Goal: Information Seeking & Learning: Learn about a topic

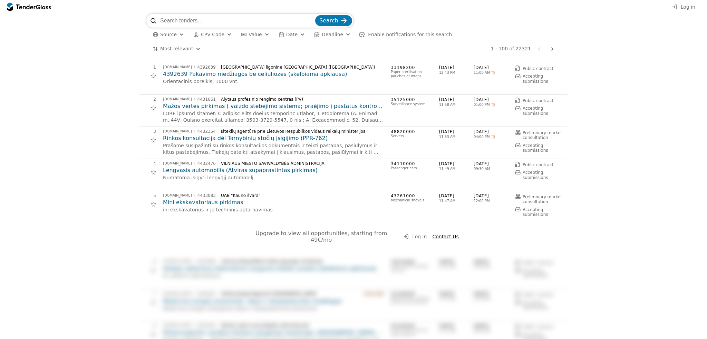
click at [342, 34] on button "Deadline" at bounding box center [332, 34] width 42 height 9
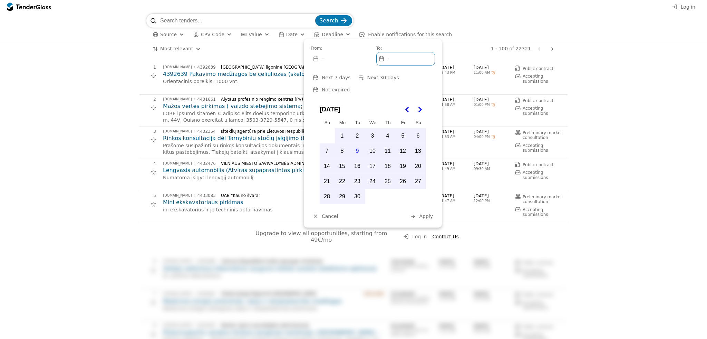
click at [339, 34] on div "button" at bounding box center [347, 34] width 25 height 23
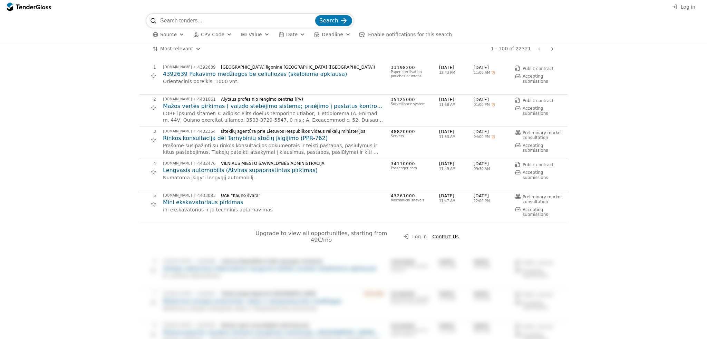
click at [339, 34] on div "button" at bounding box center [347, 34] width 25 height 23
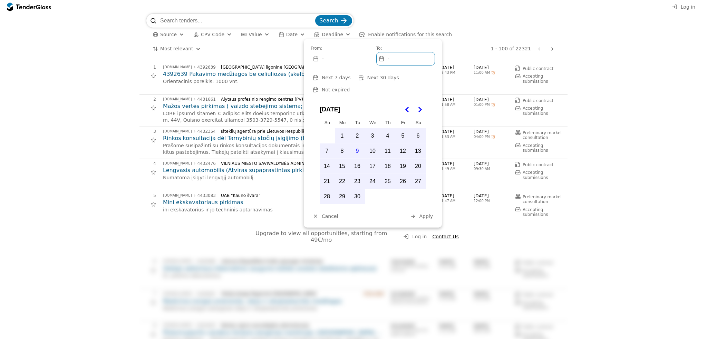
click at [339, 34] on div "button" at bounding box center [347, 34] width 25 height 23
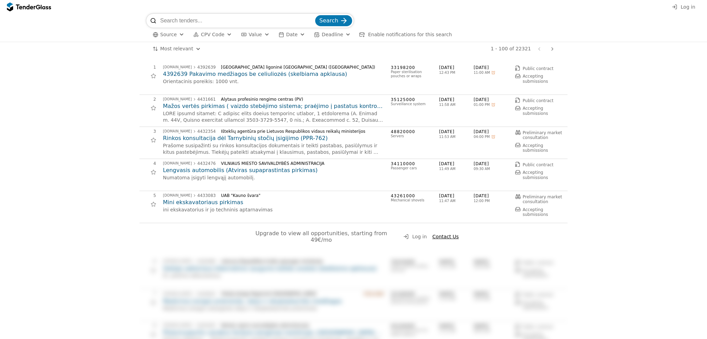
click at [293, 36] on div "button" at bounding box center [302, 34] width 25 height 23
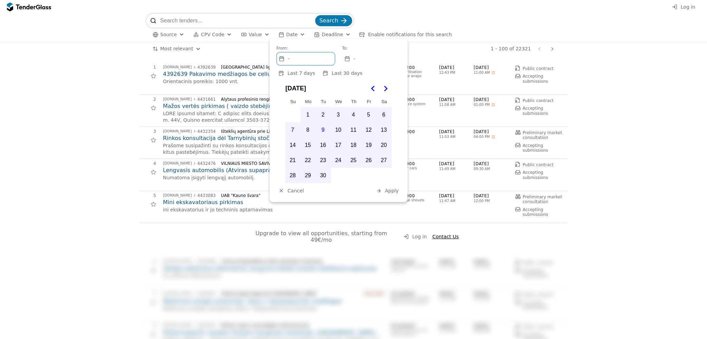
click at [293, 36] on div "button" at bounding box center [302, 34] width 25 height 23
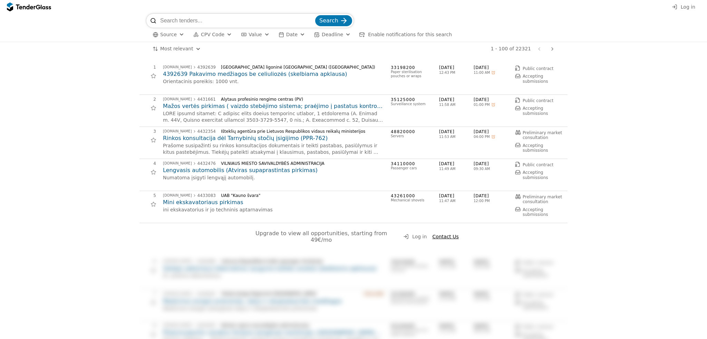
click at [322, 34] on span "Deadline" at bounding box center [332, 35] width 21 height 6
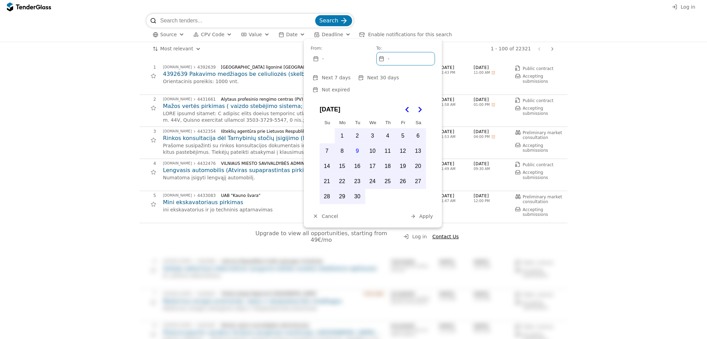
click at [350, 58] on div "-" at bounding box center [340, 58] width 58 height 13
click at [393, 59] on div "-" at bounding box center [405, 58] width 58 height 13
click at [352, 57] on div "-" at bounding box center [340, 58] width 58 height 13
click at [411, 59] on div "-" at bounding box center [405, 58] width 58 height 13
click at [346, 59] on div "-" at bounding box center [340, 58] width 58 height 13
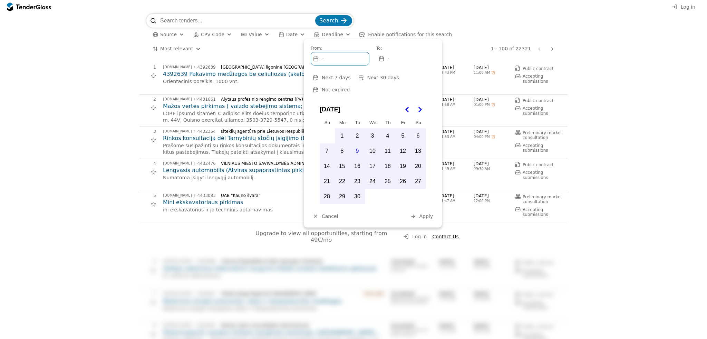
click at [403, 60] on div "-" at bounding box center [405, 58] width 58 height 13
click at [350, 61] on div "-" at bounding box center [340, 58] width 58 height 13
click at [338, 129] on button "1" at bounding box center [342, 136] width 14 height 14
click at [357, 189] on button "30" at bounding box center [357, 196] width 14 height 14
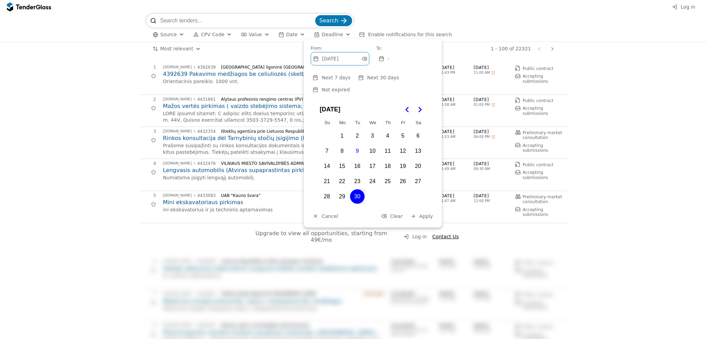
click at [409, 48] on div "To:" at bounding box center [405, 48] width 59 height 5
click at [406, 60] on div "-" at bounding box center [405, 58] width 58 height 13
click at [383, 159] on button "18" at bounding box center [387, 166] width 14 height 14
click at [405, 35] on span "Enable notifications for this search" at bounding box center [410, 35] width 84 height 6
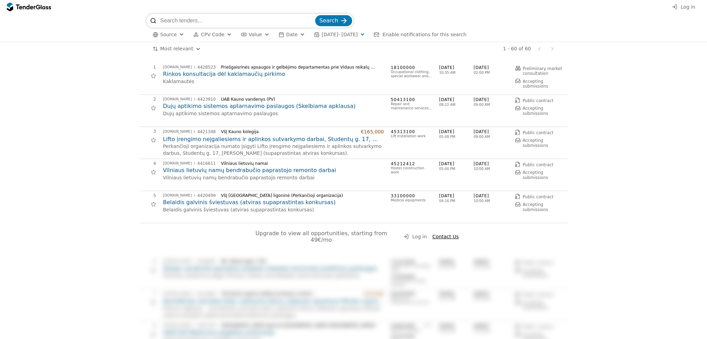
click at [180, 31] on div "button" at bounding box center [181, 34] width 25 height 23
click at [177, 37] on div "button" at bounding box center [181, 34] width 25 height 23
click at [179, 74] on h2 "Rinkos konsultacija dėl kaklamaučių pirkimo" at bounding box center [273, 74] width 221 height 8
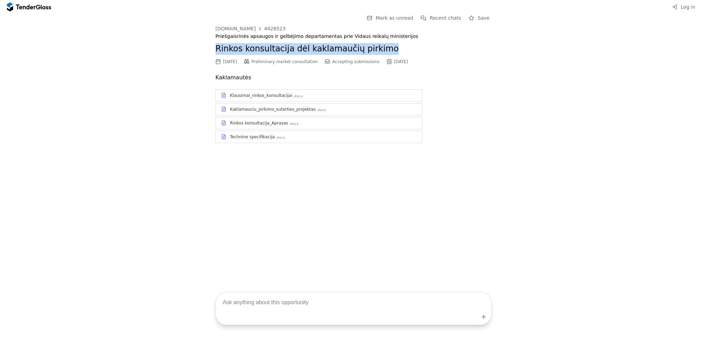
drag, startPoint x: 213, startPoint y: 46, endPoint x: 382, endPoint y: 45, distance: 169.4
click at [382, 45] on div "Go Back Mark as unread Recent chats Save [DOMAIN_NAME] 4428523 Priešgaisrinės a…" at bounding box center [353, 84] width 700 height 140
click at [279, 49] on h2 "Rinkos konsultacija dėl kaklamaučių pirkimo" at bounding box center [353, 49] width 276 height 12
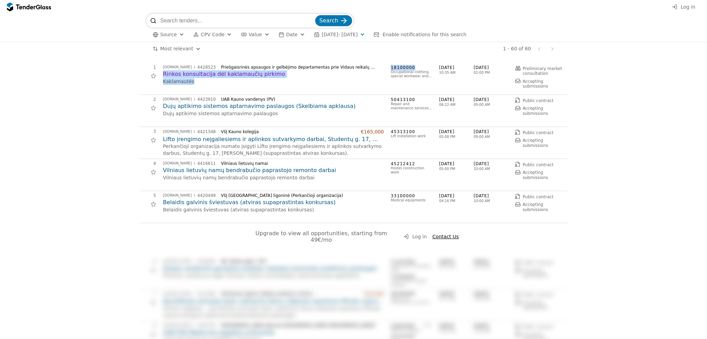
drag, startPoint x: 409, startPoint y: 65, endPoint x: 380, endPoint y: 67, distance: 29.0
click at [380, 67] on div "1 [DOMAIN_NAME] 4428523 Priešgaisrinės apsaugos ir gelbėjimo departamentas prie…" at bounding box center [351, 79] width 424 height 28
click at [397, 67] on span "18100000" at bounding box center [411, 68] width 41 height 6
click at [405, 66] on span "18100000" at bounding box center [411, 68] width 41 height 6
drag, startPoint x: 409, startPoint y: 66, endPoint x: 388, endPoint y: 66, distance: 20.7
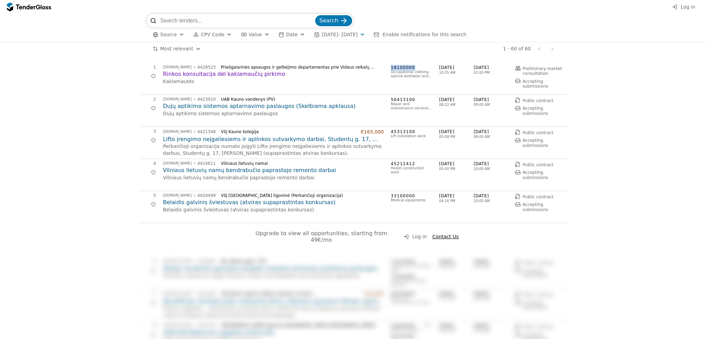
click at [391, 66] on span "18100000" at bounding box center [411, 68] width 41 height 6
copy span "18100000"
click at [246, 72] on h2 "Rinkos konsultacija dėl kaklamaučių pirkimo" at bounding box center [273, 74] width 221 height 8
click at [228, 70] on div "[DOMAIN_NAME] 4428523 Priešgaisrinės apsaugos ir gelbėjimo departamentas prie V…" at bounding box center [273, 75] width 221 height 20
drag, startPoint x: 389, startPoint y: 67, endPoint x: 425, endPoint y: 78, distance: 38.5
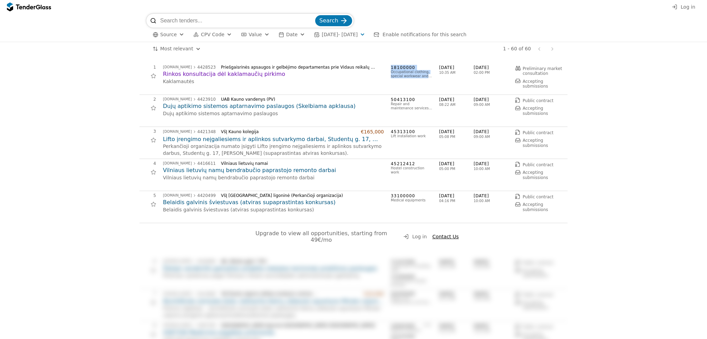
click at [425, 78] on div "18100000 Occupational clothing, special workwear and accessories" at bounding box center [411, 79] width 41 height 28
click at [415, 76] on div "Occupational clothing, special workwear and accessories" at bounding box center [411, 74] width 41 height 8
click at [414, 70] on div "Occupational clothing, special workwear and accessories" at bounding box center [411, 74] width 41 height 8
drag, startPoint x: 387, startPoint y: 66, endPoint x: 411, endPoint y: 68, distance: 24.2
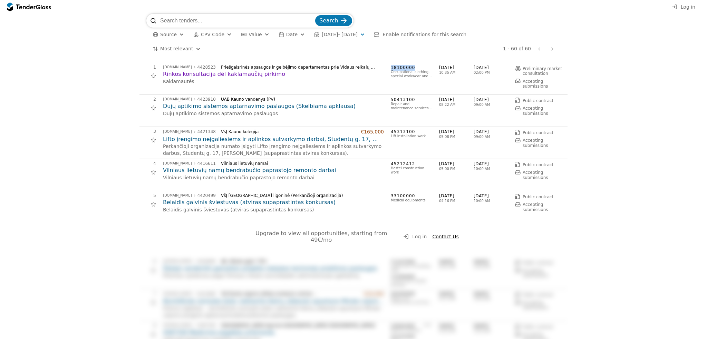
click at [411, 68] on div "1 [DOMAIN_NAME] 4428523 Priešgaisrinės apsaugos ir gelbėjimo departamentas prie…" at bounding box center [351, 79] width 424 height 28
copy span "18100000"
click at [386, 75] on div "1 [DOMAIN_NAME] 4428523 Priešgaisrinės apsaugos ir gelbėjimo departamentas prie…" at bounding box center [351, 79] width 424 height 28
click at [347, 71] on h2 "Rinkos konsultacija dėl kaklamaučių pirkimo" at bounding box center [273, 74] width 221 height 8
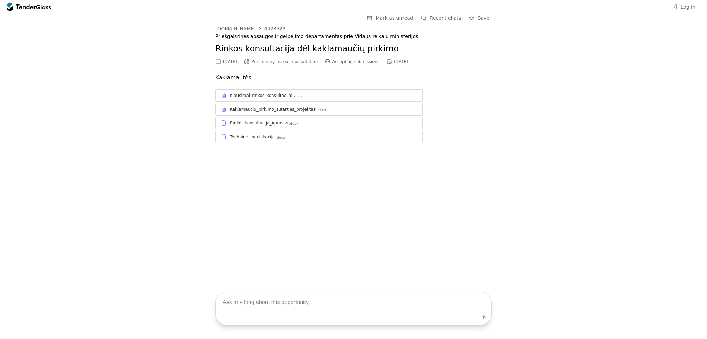
click at [290, 100] on link "Klausimai_rinkos_konsultacijai .docx" at bounding box center [318, 95] width 207 height 12
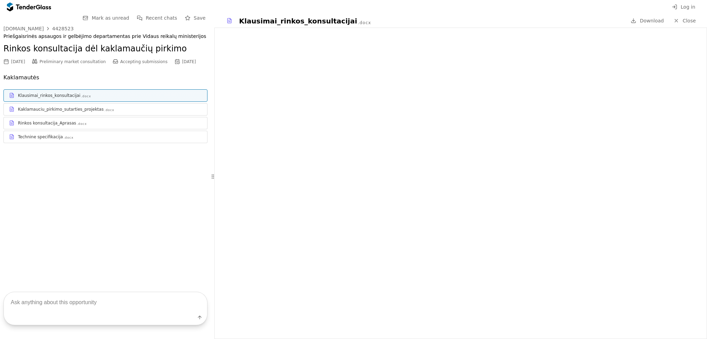
click at [147, 112] on div "Kaklamauciu_pirkimo_sutarties_projektas .docx" at bounding box center [110, 110] width 184 height 6
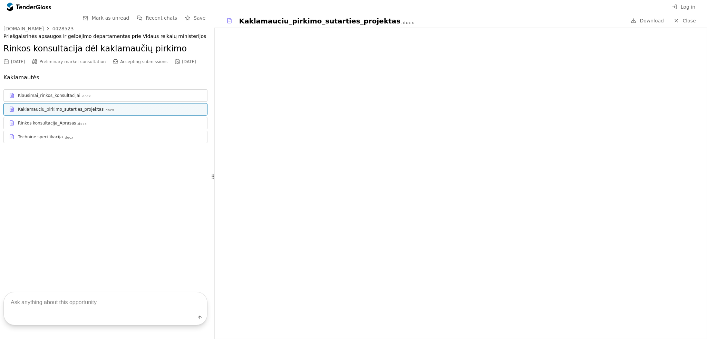
click at [145, 122] on div "Rinkos konsultacija_Aprasas .docx" at bounding box center [110, 123] width 184 height 6
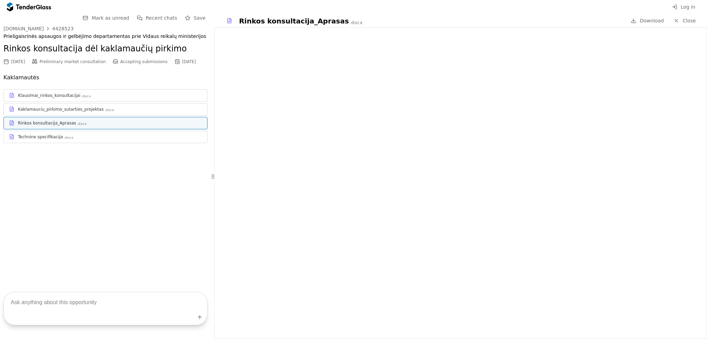
click at [142, 134] on div "Technine specifikacija .docx" at bounding box center [110, 137] width 184 height 6
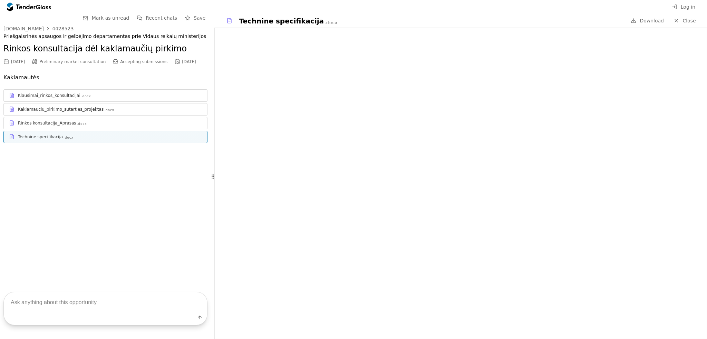
click at [135, 120] on div "Rinkos konsultacija_Aprasas .docx" at bounding box center [110, 123] width 184 height 6
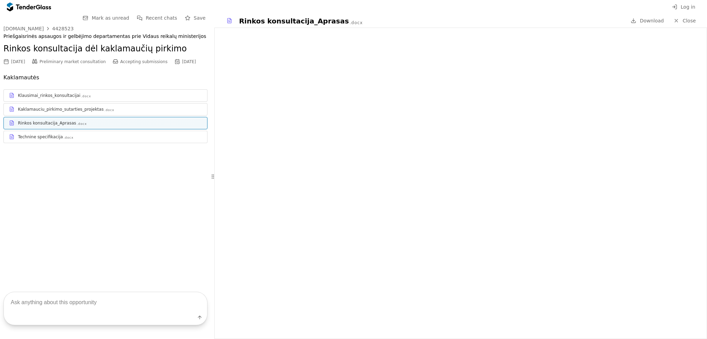
click at [678, 22] on div at bounding box center [676, 21] width 18 height 18
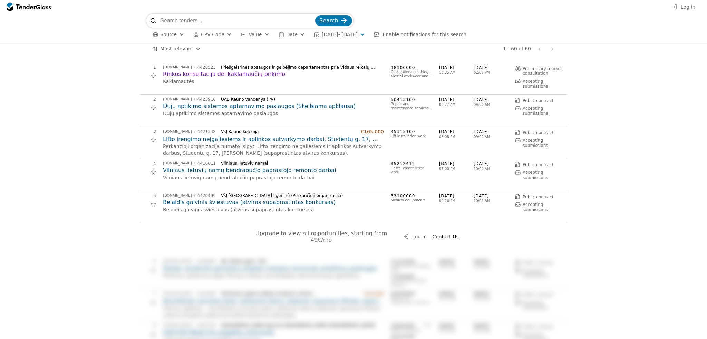
click at [297, 169] on h2 "Vilniaus lietuvių namų bendrabučio paprastojo remonto darbai" at bounding box center [273, 171] width 221 height 8
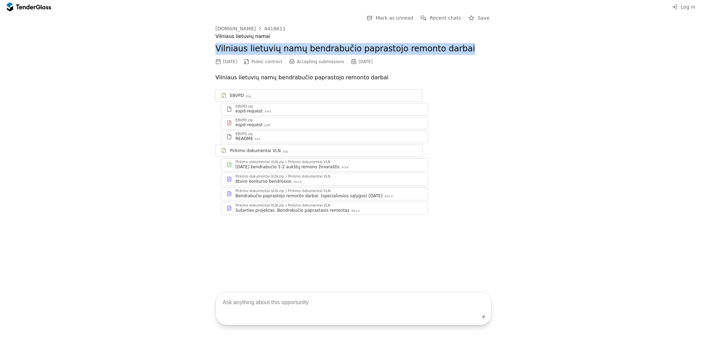
drag, startPoint x: 443, startPoint y: 49, endPoint x: 214, endPoint y: 52, distance: 229.8
click at [214, 52] on div "Go Back Mark as unread Recent chats Save [DOMAIN_NAME] 4416611 Vilniaus lietuvi…" at bounding box center [353, 120] width 700 height 212
copy h2 "Vilniaus lietuvių namų bendrabučio paprastojo remonto darbai"
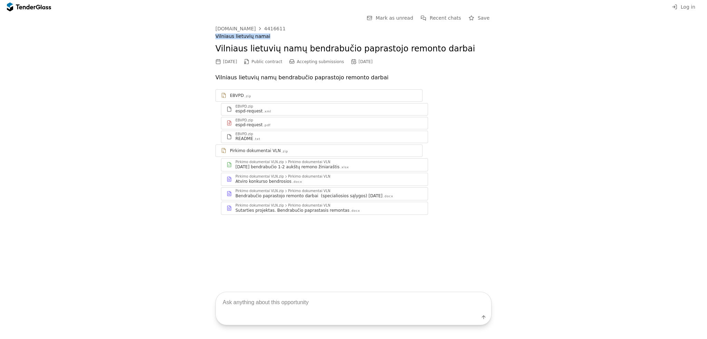
drag, startPoint x: 258, startPoint y: 37, endPoint x: 199, endPoint y: 38, distance: 59.4
click at [199, 38] on div "Go Back Mark as unread Recent chats Save [DOMAIN_NAME] 4416611 Vilniaus lietuvi…" at bounding box center [353, 120] width 700 height 212
copy div "Vilniaus lietuvių namai"
click at [261, 98] on div "EBVPD .zip" at bounding box center [323, 96] width 187 height 6
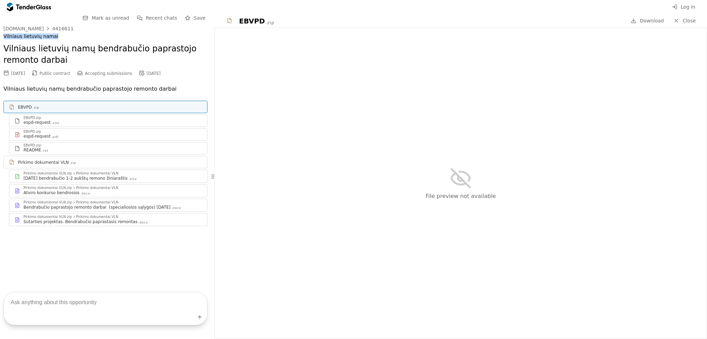
click at [79, 150] on div "README .txt" at bounding box center [112, 150] width 178 height 6
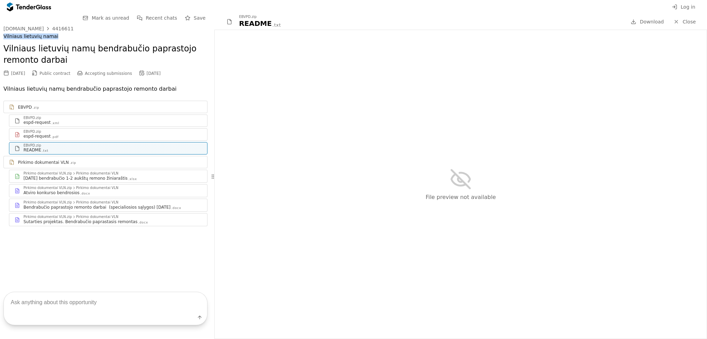
click at [78, 129] on div "EBVPD.zip espd-request .pdf" at bounding box center [108, 135] width 198 height 12
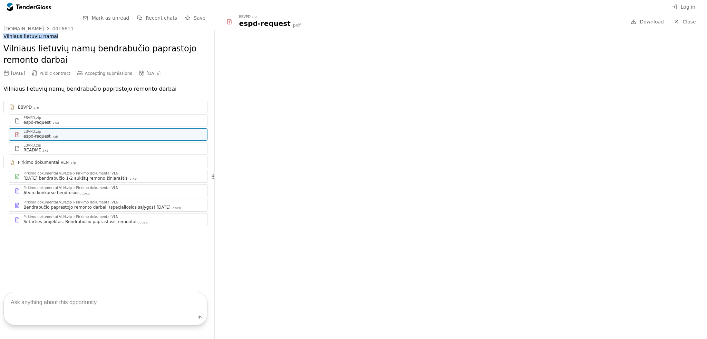
click at [76, 123] on div "espd-request .xml" at bounding box center [112, 123] width 178 height 6
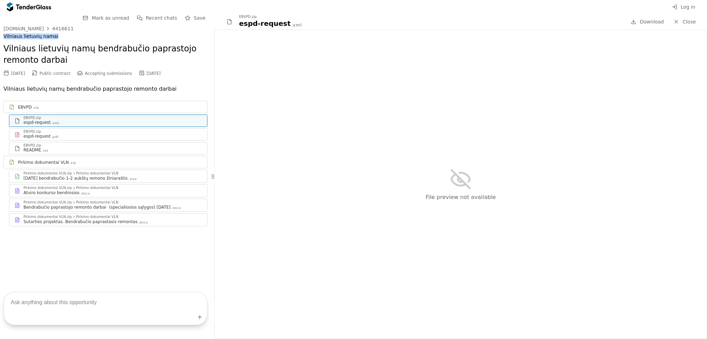
click at [81, 165] on div "Pirkimo dokumentai VLN .zip" at bounding box center [110, 163] width 184 height 6
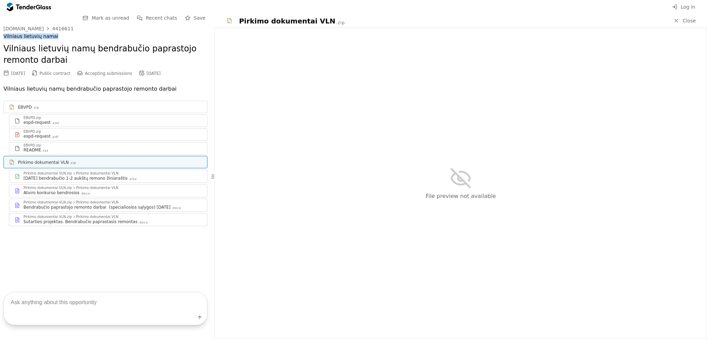
click at [79, 179] on div "[DATE] bendrabučio 1-2 aukštų remono žiniaraštis" at bounding box center [75, 179] width 104 height 6
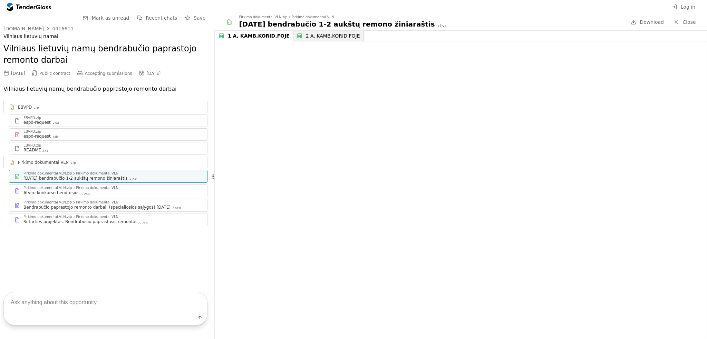
click at [67, 89] on p "Vilniaus lietuvių namų bendrabučio paprastojo remonto darbai" at bounding box center [105, 89] width 204 height 10
click at [79, 186] on div "Pirkimo dokumentai VLN" at bounding box center [97, 187] width 42 height 3
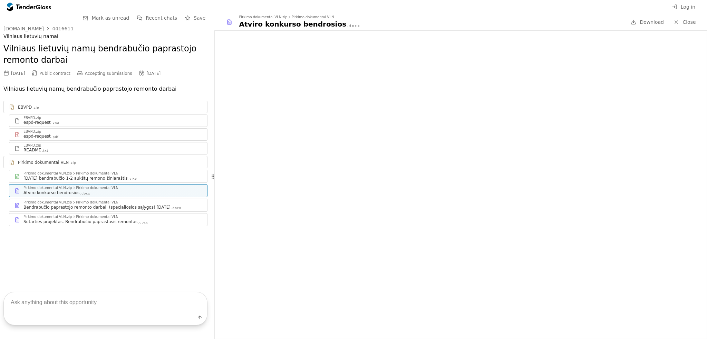
click at [85, 207] on div "Bendrabučio paprastojo remonto darbai (specialiosios sąlygos) [DATE]" at bounding box center [96, 208] width 147 height 6
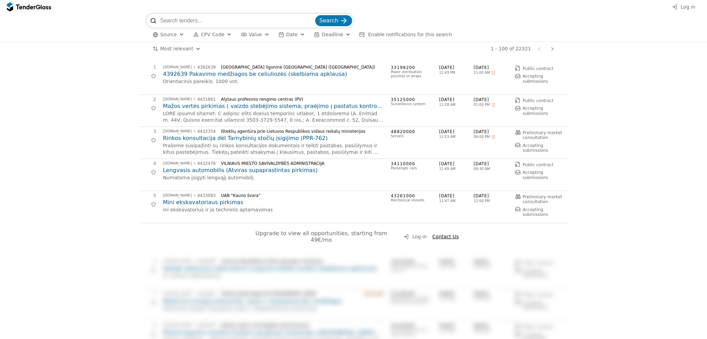
click at [182, 49] on html "Log in Search Source CPV Code Type Buyer Value Date Deadline Enable notificatio…" at bounding box center [353, 169] width 707 height 339
click at [164, 52] on html "Log in Search Source CPV Code Type Buyer Value Date Deadline Enable notificatio…" at bounding box center [353, 169] width 707 height 339
click at [188, 52] on html "Log in Search Source CPV Code Type Buyer Value Date Deadline Enable notificatio…" at bounding box center [353, 169] width 707 height 339
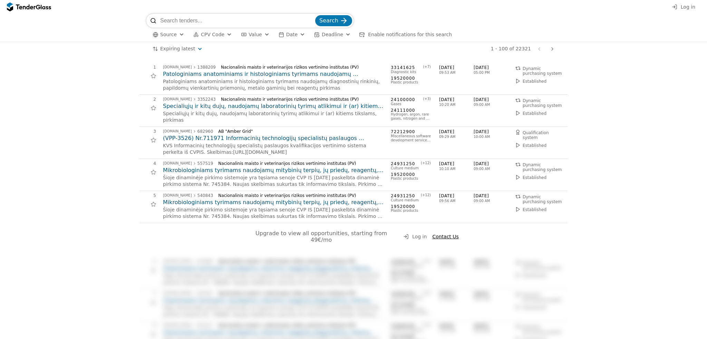
click at [203, 32] on span "CPV Code" at bounding box center [212, 35] width 23 height 6
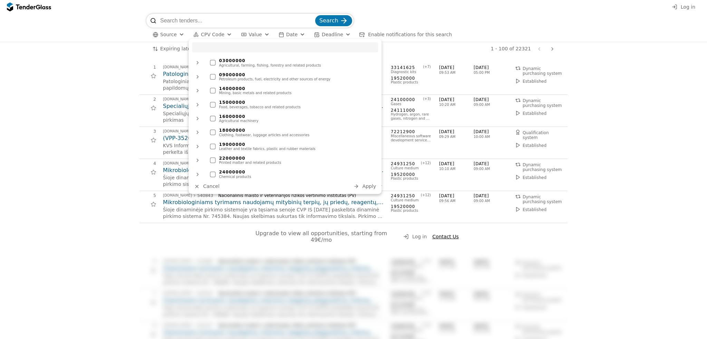
click at [233, 62] on div "03000000" at bounding box center [297, 60] width 156 height 5
click at [364, 188] on span "Apply" at bounding box center [369, 187] width 14 height 6
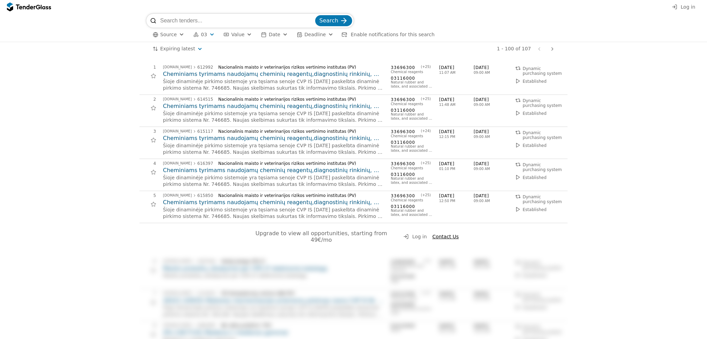
click at [198, 35] on button "03" at bounding box center [203, 34] width 27 height 9
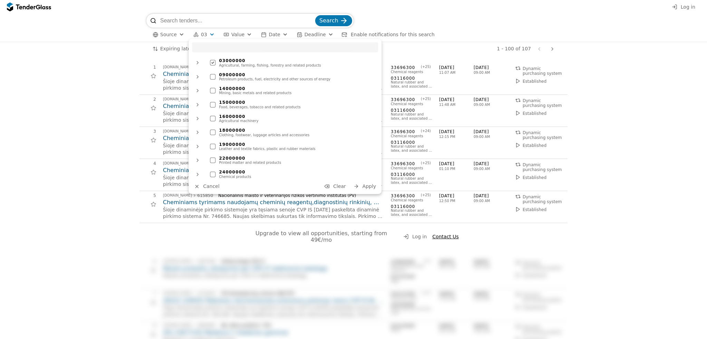
click at [222, 109] on div "Food, beverages, tobacco and related products" at bounding box center [297, 107] width 156 height 4
drag, startPoint x: 223, startPoint y: 140, endPoint x: 228, endPoint y: 158, distance: 18.2
click at [223, 141] on ul "03000000 Agricultural, farming, fishing, forestry and related products 09000000…" at bounding box center [285, 117] width 186 height 123
click at [270, 160] on div "22000000" at bounding box center [297, 158] width 156 height 5
click at [245, 121] on div "Agricultural machinery" at bounding box center [297, 121] width 156 height 4
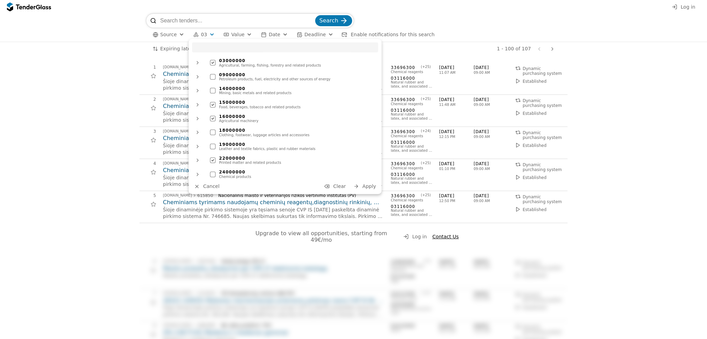
click at [271, 147] on div "Leather and textile fabrics, plastic and rubber materials" at bounding box center [297, 149] width 156 height 4
click at [294, 80] on div "Petroleum products, fuel, electricity and other sources of energy" at bounding box center [297, 79] width 156 height 4
click at [364, 188] on span "Apply" at bounding box center [369, 187] width 14 height 6
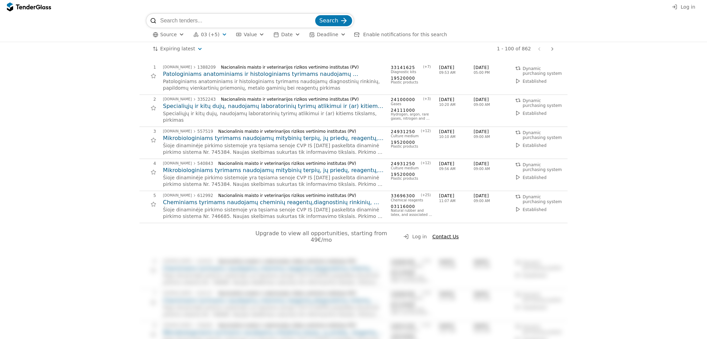
click at [205, 35] on span "03 (+5)" at bounding box center [210, 35] width 19 height 6
click at [222, 37] on button "03 (+5)" at bounding box center [209, 34] width 39 height 9
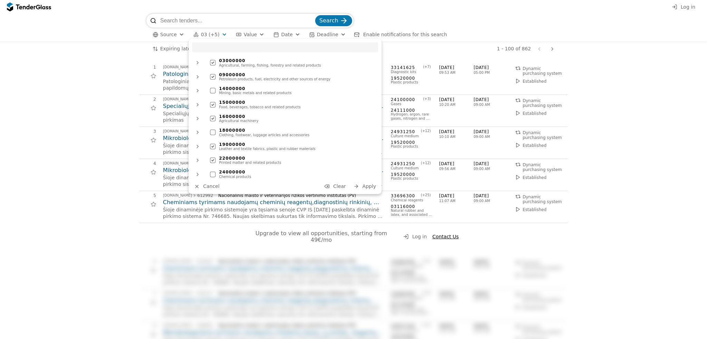
click at [342, 185] on span "Clear" at bounding box center [339, 187] width 13 height 6
click at [208, 185] on span "Cancel" at bounding box center [211, 187] width 16 height 6
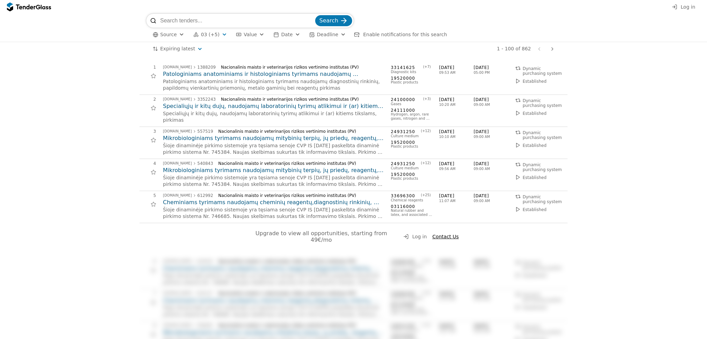
click at [222, 205] on h2 "Cheminiams tyrimams naudojamų cheminių reagentų,diagnostinių rinkinių, stiklo, …" at bounding box center [273, 203] width 221 height 8
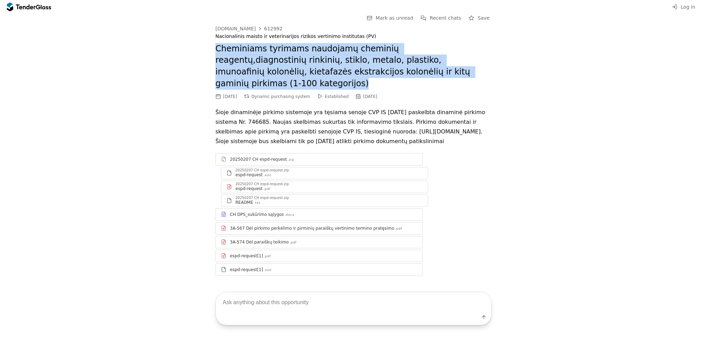
drag, startPoint x: 212, startPoint y: 47, endPoint x: 410, endPoint y: 74, distance: 199.9
click at [410, 74] on div "Go Back Mark as unread Recent chats Save [DOMAIN_NAME] 612992 Nacionalinis mais…" at bounding box center [353, 150] width 700 height 273
copy h2 "Cheminiams tyrimams naudojamų cheminių reagentų,diagnostinių rinkinių, stiklo, …"
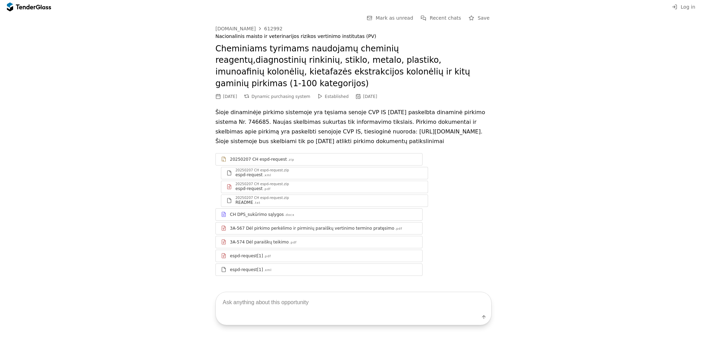
click at [592, 166] on div "Go Back Mark as unread Recent chats Save [DOMAIN_NAME] 612992 Nacionalinis mais…" at bounding box center [353, 150] width 700 height 273
